Goal: Information Seeking & Learning: Learn about a topic

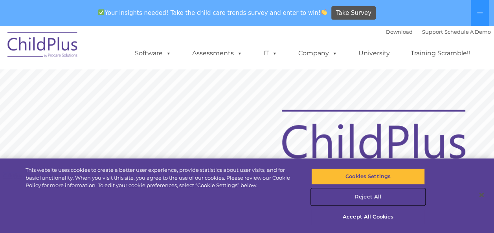
click at [365, 195] on button "Reject All" at bounding box center [368, 197] width 114 height 17
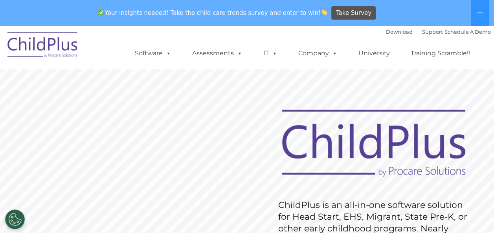
drag, startPoint x: 278, startPoint y: 86, endPoint x: 278, endPoint y: 82, distance: 4.3
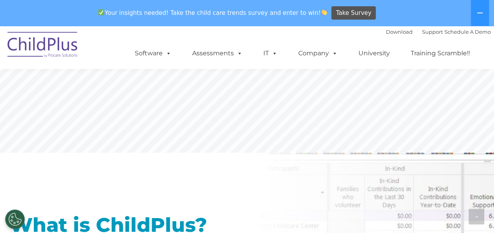
scroll to position [220, 0]
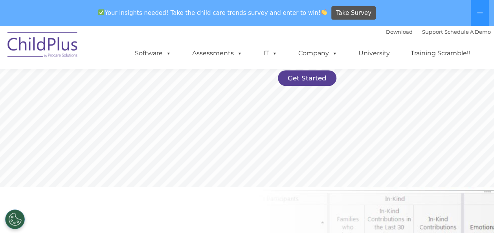
click at [301, 90] on rs-slide "Request Pricing ChildPlus is an all-in-one software solution for Head Start, EH…" at bounding box center [247, 10] width 494 height 354
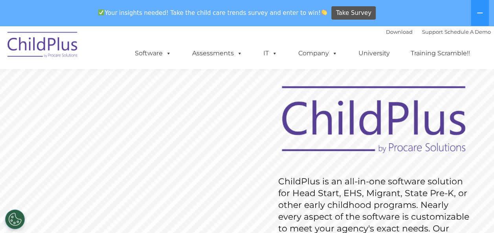
scroll to position [0, 0]
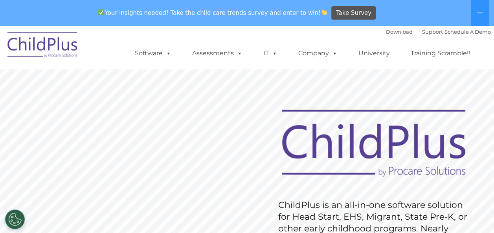
click at [24, 44] on img at bounding box center [43, 45] width 79 height 39
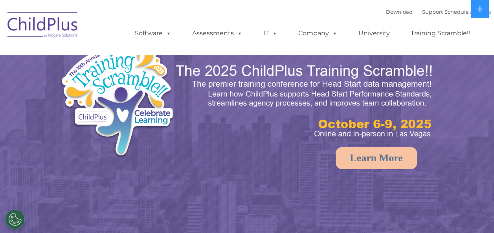
select select "MEDIUM"
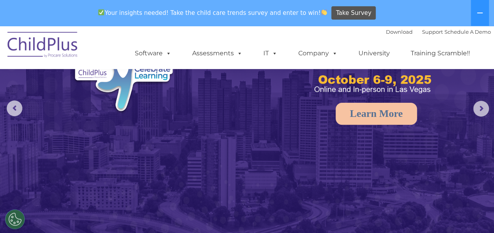
scroll to position [72, 0]
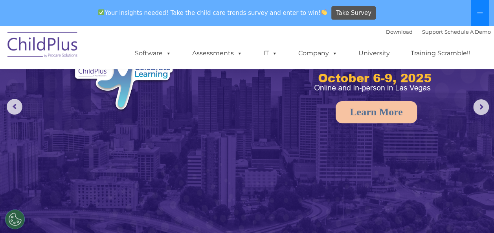
click at [474, 17] on button at bounding box center [480, 13] width 18 height 26
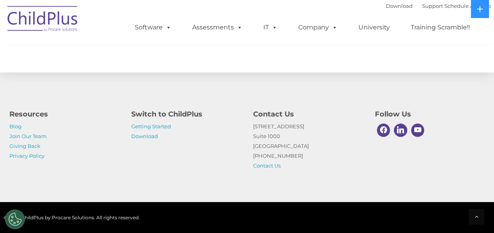
scroll to position [935, 0]
